Goal: Find specific page/section: Find specific page/section

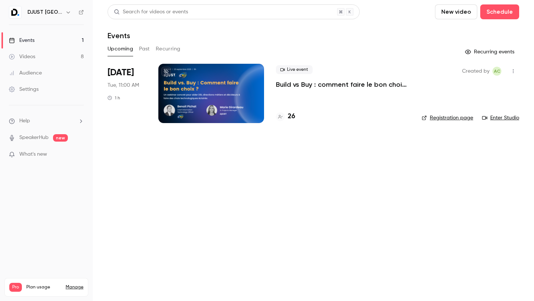
click at [438, 115] on link "Registration page" at bounding box center [448, 117] width 52 height 7
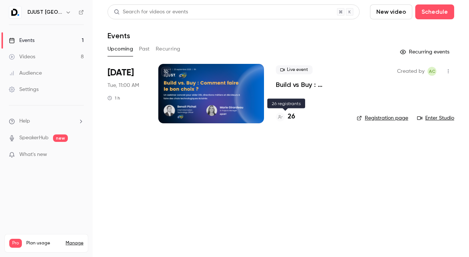
click at [293, 112] on h4 "26" at bounding box center [291, 117] width 7 height 10
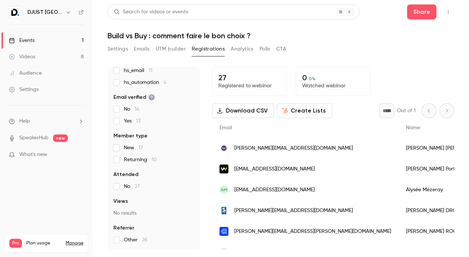
scroll to position [24, 0]
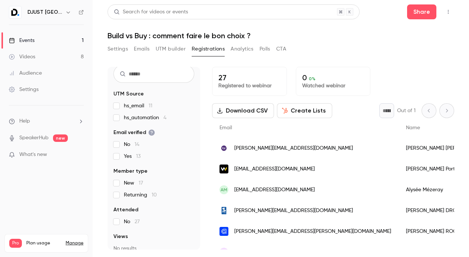
click at [140, 107] on span "hs_email 11" at bounding box center [138, 105] width 29 height 7
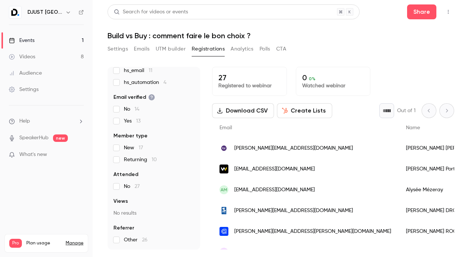
scroll to position [0, 0]
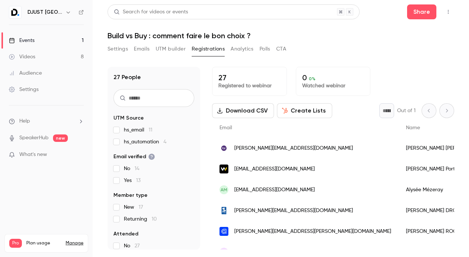
click at [34, 54] on div "Videos" at bounding box center [22, 56] width 26 height 7
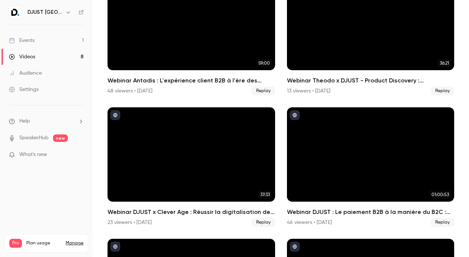
scroll to position [323, 0]
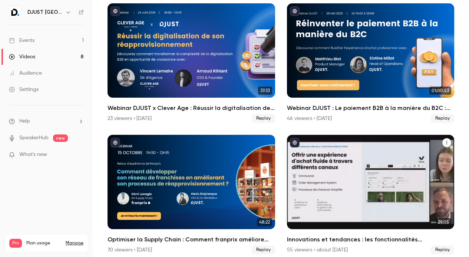
click at [319, 161] on div "Innovations et tendances : les fonctionnalités incontournables du eCommerce B2B…" at bounding box center [371, 182] width 168 height 94
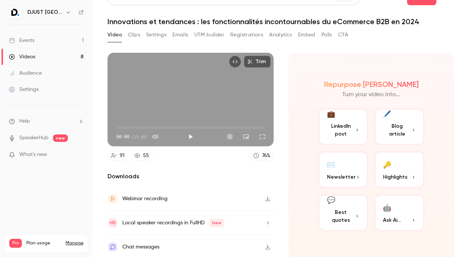
scroll to position [14, 0]
click at [283, 34] on button "Analytics" at bounding box center [280, 35] width 23 height 12
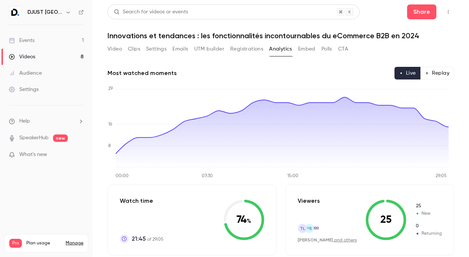
click at [195, 49] on button "UTM builder" at bounding box center [209, 49] width 30 height 12
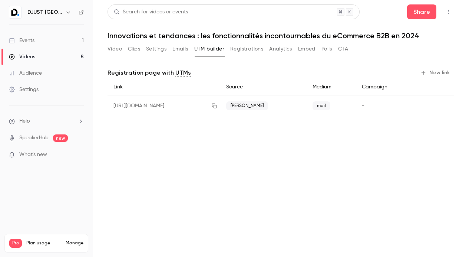
click at [41, 39] on link "Events 1" at bounding box center [46, 40] width 93 height 16
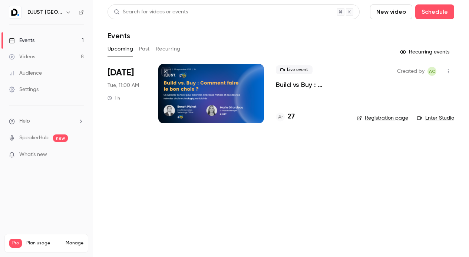
click at [49, 73] on link "Audience" at bounding box center [46, 73] width 93 height 16
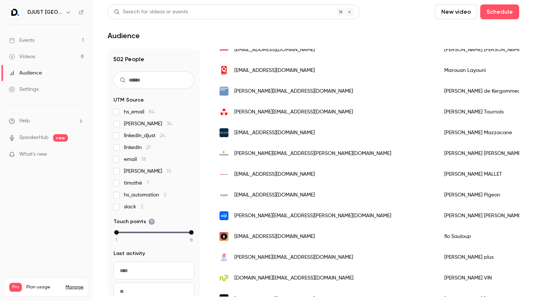
scroll to position [936, 0]
